Goal: Information Seeking & Learning: Understand process/instructions

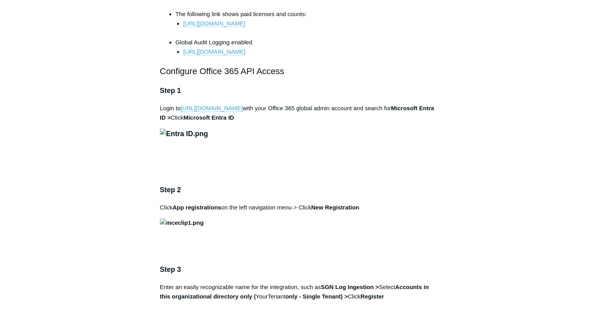
scroll to position [439, 0]
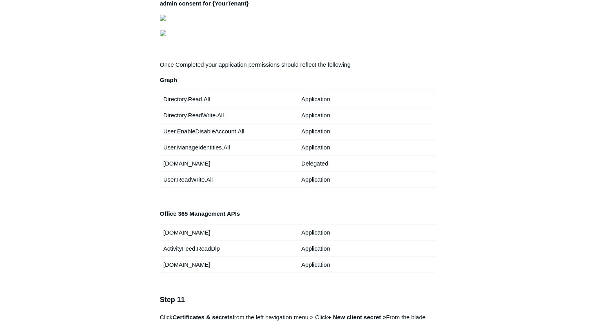
scroll to position [1392, 0]
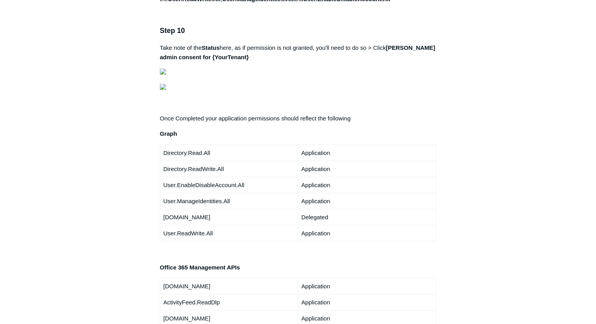
scroll to position [1339, 0]
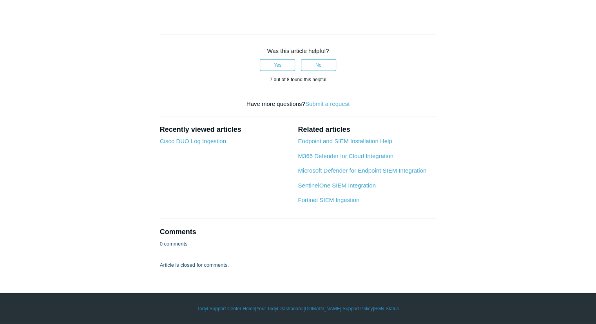
scroll to position [2849, 0]
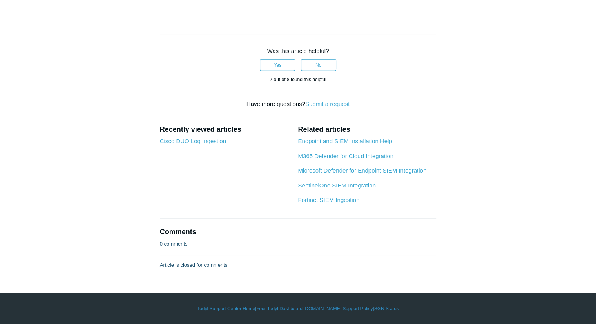
drag, startPoint x: 204, startPoint y: 144, endPoint x: 154, endPoint y: 136, distance: 50.3
copy link "[URL][DOMAIN_NAME]"
drag, startPoint x: 158, startPoint y: 154, endPoint x: 235, endPoint y: 158, distance: 76.2
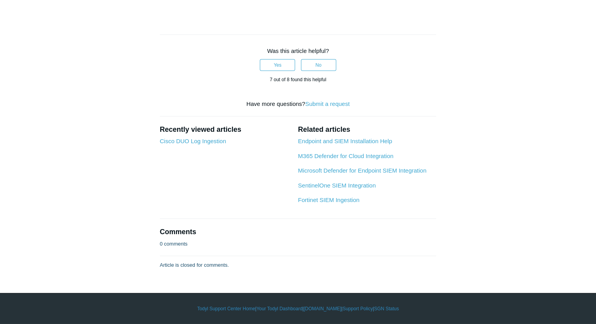
copy p "Enable Global Audit Logging"
drag, startPoint x: 196, startPoint y: 180, endPoint x: 156, endPoint y: 173, distance: 40.6
copy link "[URL][DOMAIN_NAME]"
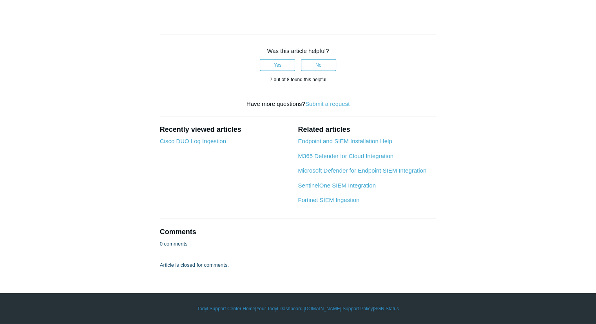
scroll to position [4300, 0]
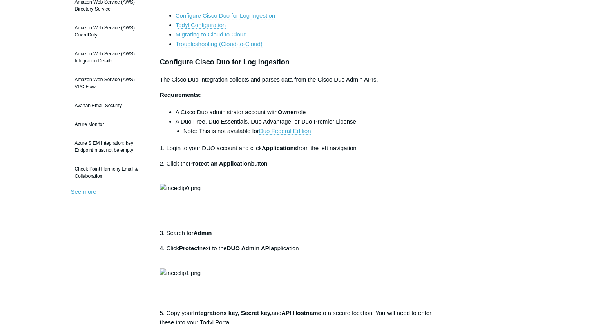
scroll to position [118, 0]
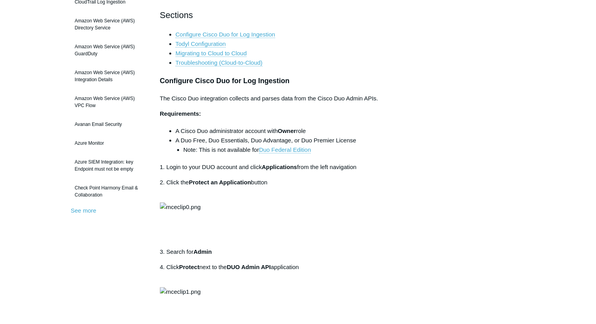
click at [313, 131] on li "A Cisco Duo administrator account with Owner role" at bounding box center [306, 130] width 261 height 9
drag, startPoint x: 314, startPoint y: 129, endPoint x: 182, endPoint y: 130, distance: 132.6
click at [182, 130] on li "A Cisco Duo administrator account with Owner role" at bounding box center [306, 130] width 261 height 9
copy li "Cisco Duo administrator account with Owner role"
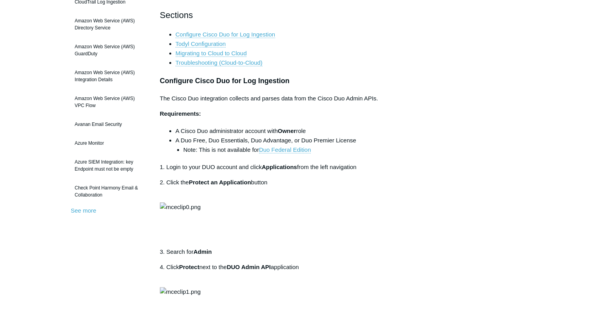
drag, startPoint x: 315, startPoint y: 130, endPoint x: 267, endPoint y: 132, distance: 47.5
click at [267, 132] on li "A Cisco Duo administrator account with Owner role" at bounding box center [306, 130] width 261 height 9
click at [320, 128] on li "A Cisco Duo administrator account with Owner role" at bounding box center [306, 130] width 261 height 9
drag, startPoint x: 320, startPoint y: 131, endPoint x: 175, endPoint y: 130, distance: 145.1
click at [175, 130] on ul "A Cisco Duo administrator account with Owner role A Duo Free, Duo Essentials, D…" at bounding box center [302, 140] width 269 height 28
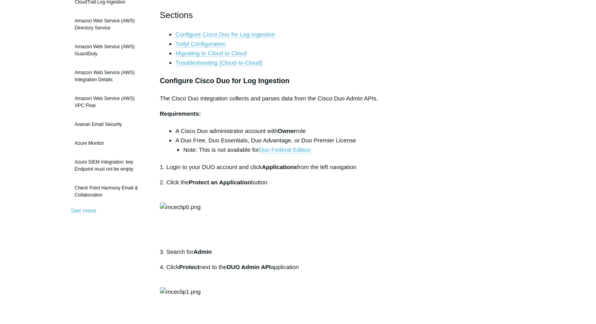
copy li "A Cisco Duo administrator account with Owner role"
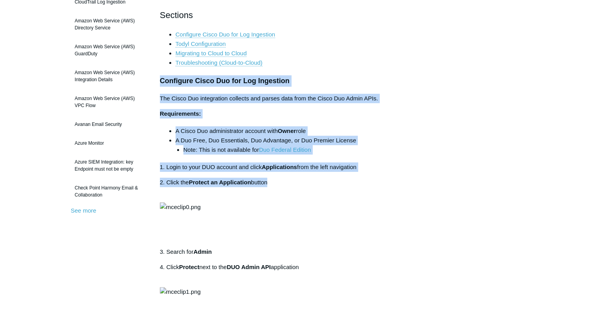
drag, startPoint x: 159, startPoint y: 81, endPoint x: 324, endPoint y: 179, distance: 192.0
copy div "Configure Cisco Duo for Log Ingestion The Cisco Duo integration collects and pa…"
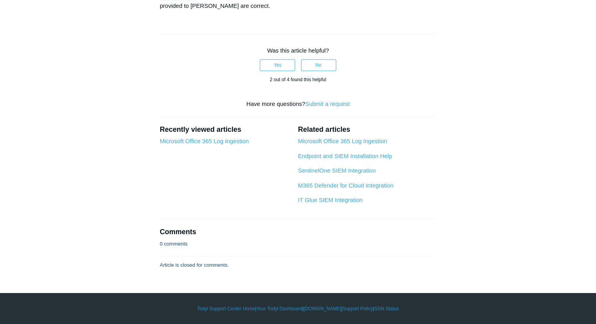
scroll to position [1529, 0]
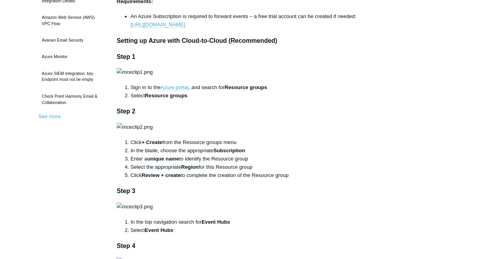
scroll to position [196, 0]
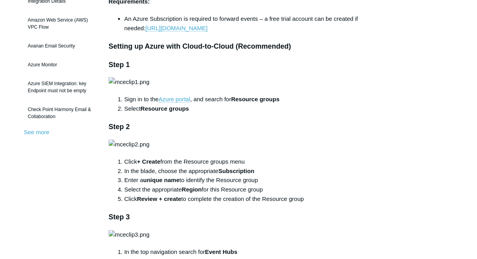
drag, startPoint x: 527, startPoint y: 0, endPoint x: 369, endPoint y: 118, distance: 197.0
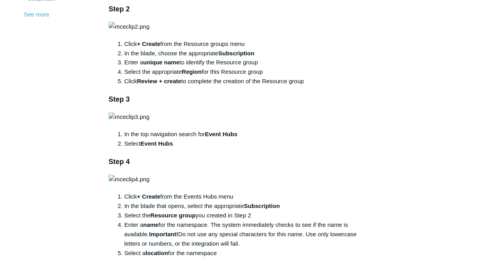
scroll to position [384, 0]
